Goal: Information Seeking & Learning: Learn about a topic

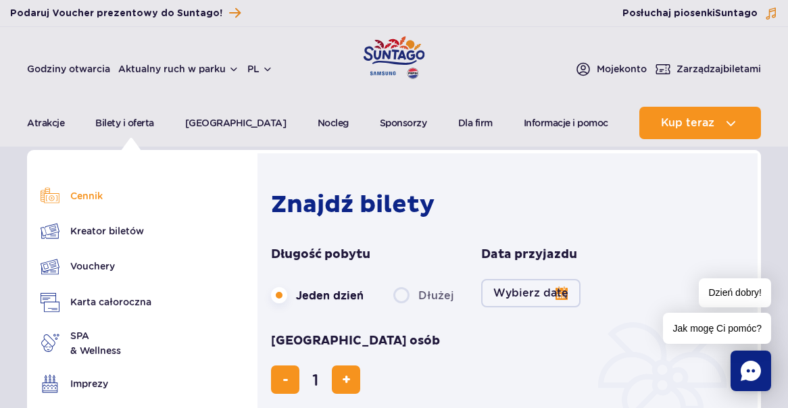
click at [90, 198] on link "Cennik" at bounding box center [96, 195] width 111 height 19
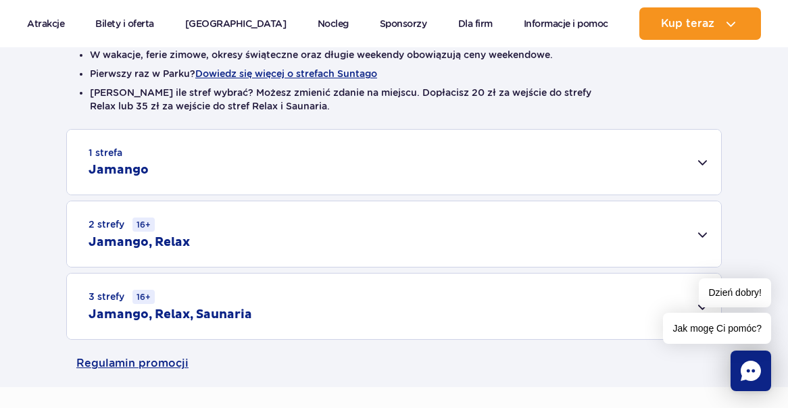
scroll to position [405, 0]
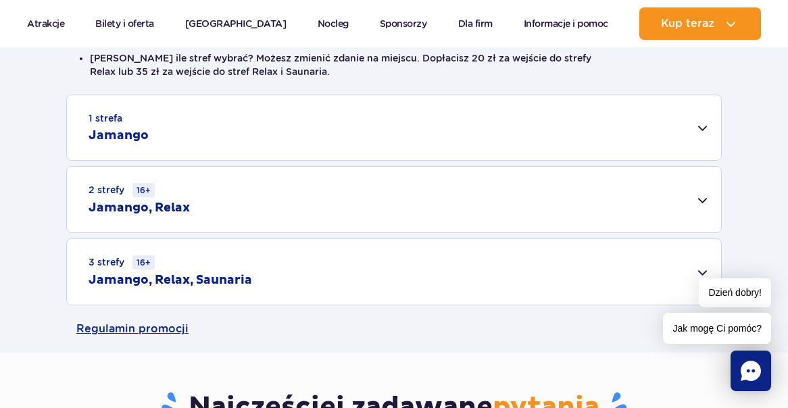
click at [711, 124] on div "1 strefa Jamango" at bounding box center [394, 127] width 654 height 65
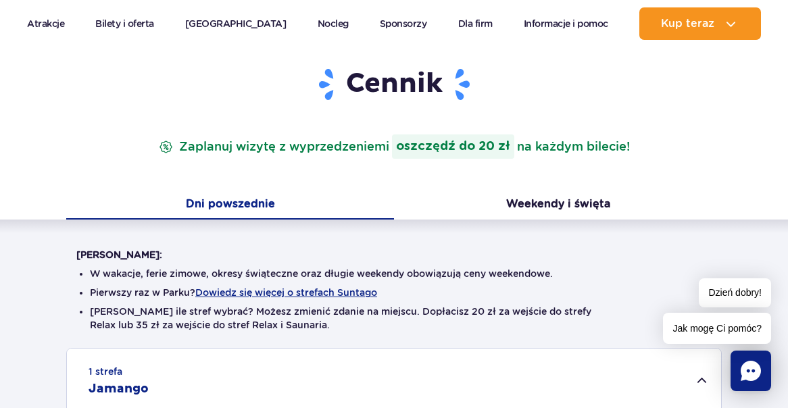
scroll to position [0, 0]
